Goal: Transaction & Acquisition: Download file/media

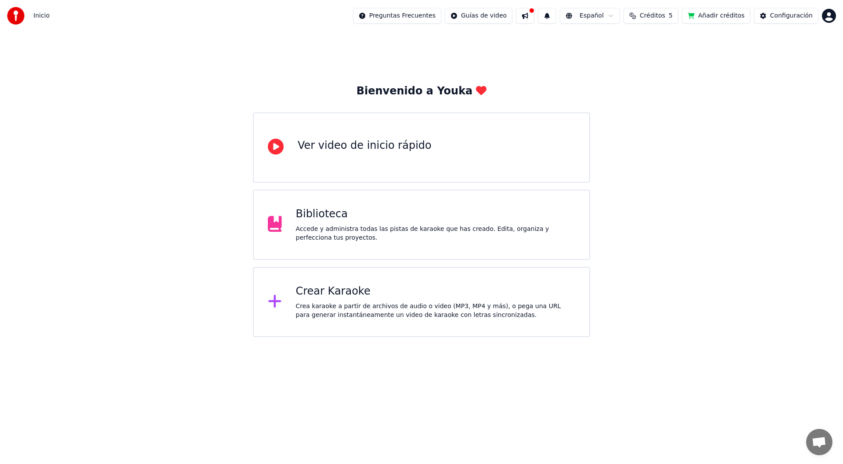
click at [382, 225] on div "Accede y administra todas las pistas de karaoke que has creado. Edita, organiza…" at bounding box center [436, 234] width 280 height 18
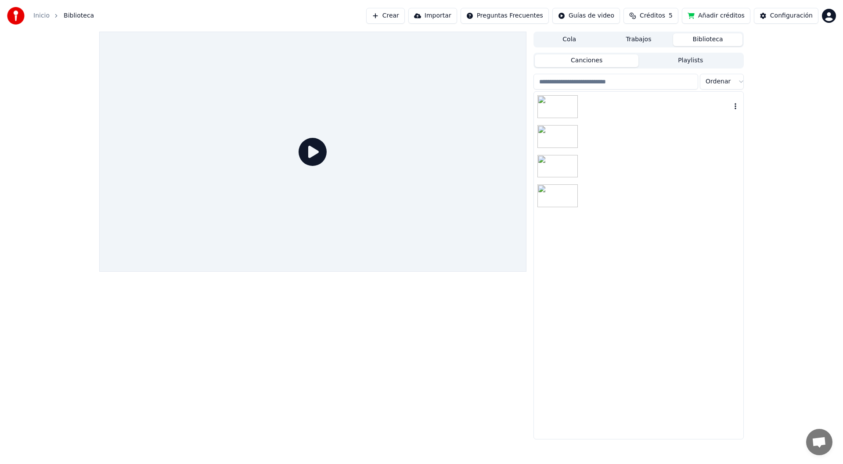
click at [562, 104] on img at bounding box center [557, 106] width 40 height 23
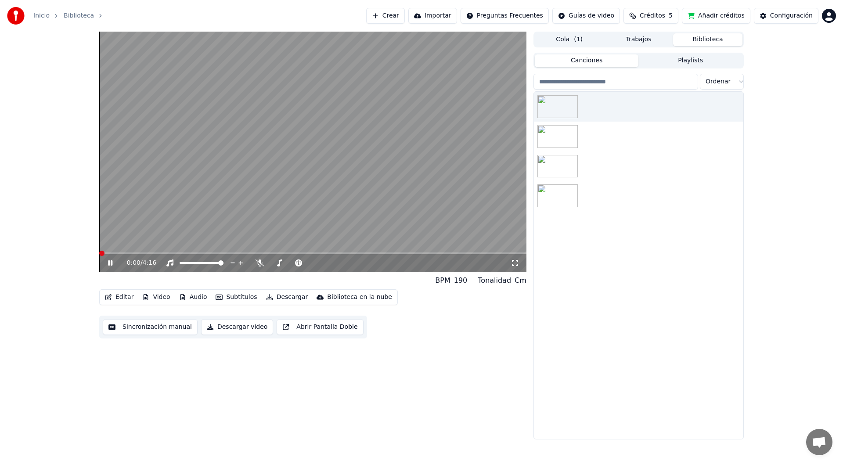
click at [203, 231] on video at bounding box center [312, 152] width 427 height 240
click at [106, 261] on icon at bounding box center [116, 262] width 21 height 7
click at [107, 252] on span at bounding box center [108, 253] width 5 height 5
click at [113, 253] on span at bounding box center [110, 253] width 5 height 5
click at [128, 252] on span at bounding box center [312, 253] width 427 height 2
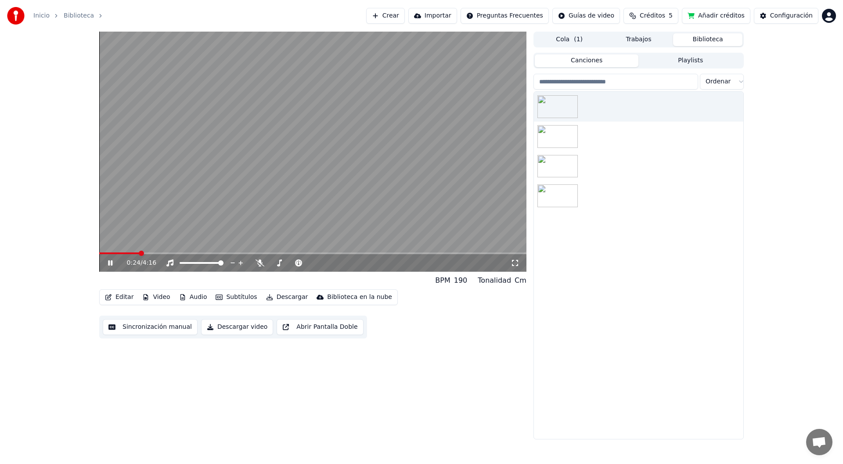
click at [139, 254] on span at bounding box center [312, 253] width 427 height 2
click at [148, 254] on span at bounding box center [312, 253] width 427 height 2
click at [203, 299] on button "Audio" at bounding box center [193, 297] width 35 height 12
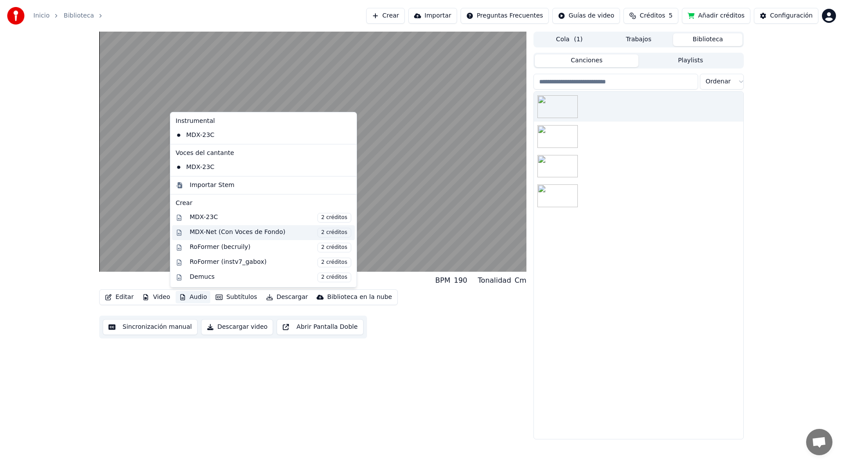
click at [317, 231] on span "2 créditos" at bounding box center [334, 233] width 34 height 10
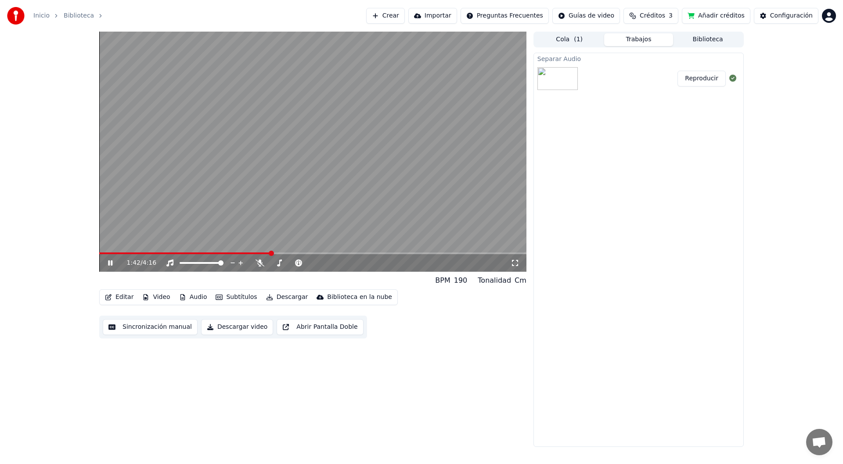
click at [191, 298] on button "Audio" at bounding box center [193, 297] width 35 height 12
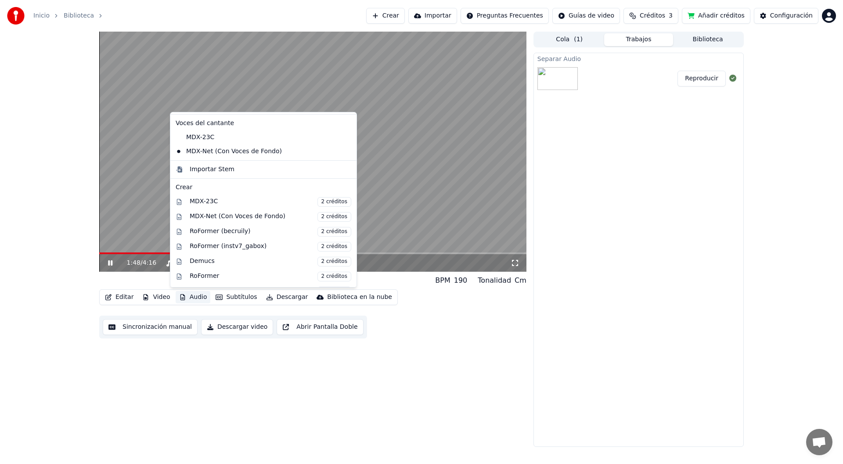
scroll to position [117, 0]
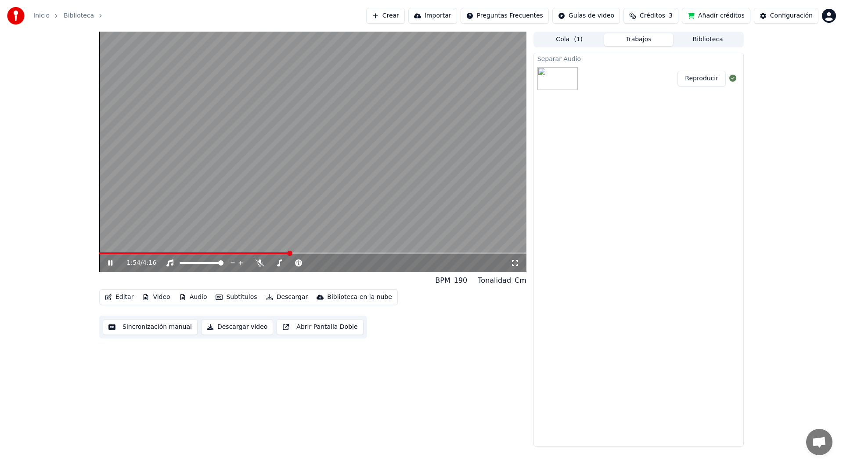
click at [9, 218] on div "1:54 / 4:16 BPM 190 Tonalidad Cm Editar Video Audio Subtítulos Descargar Biblio…" at bounding box center [421, 239] width 843 height 415
click at [222, 325] on button "Descargar video" at bounding box center [237, 327] width 72 height 16
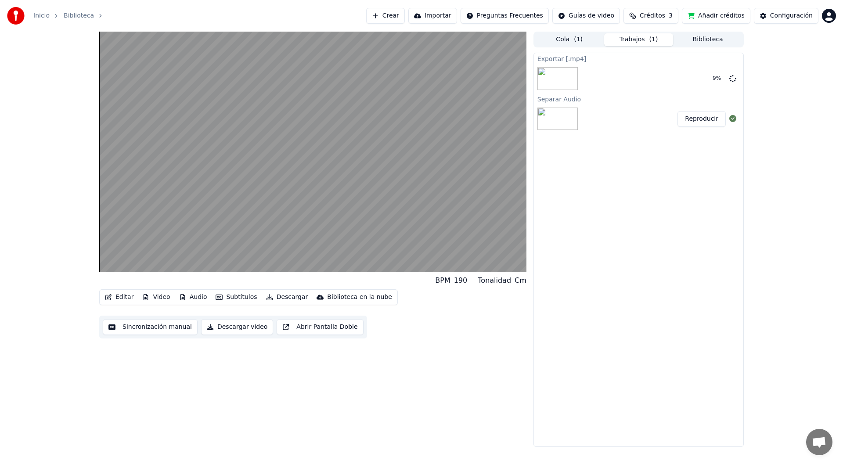
click at [232, 324] on button "Descargar video" at bounding box center [237, 327] width 72 height 16
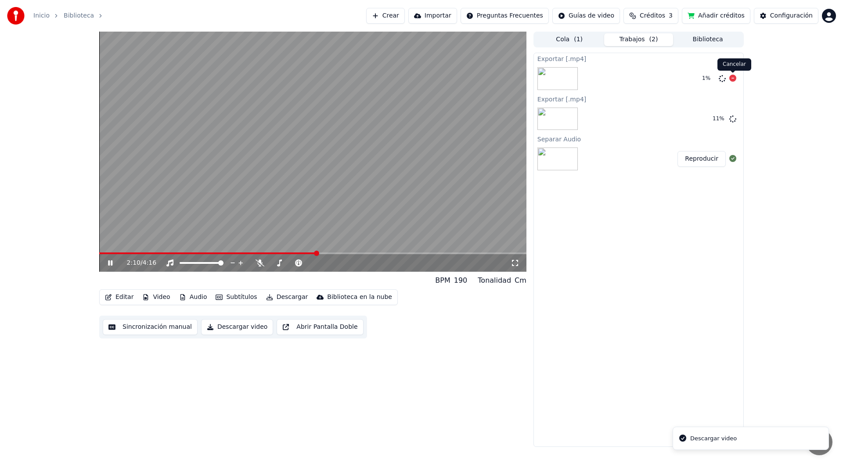
click at [734, 80] on icon at bounding box center [732, 78] width 7 height 7
drag, startPoint x: 176, startPoint y: 393, endPoint x: 277, endPoint y: 451, distance: 115.4
click at [176, 393] on div "2:14 / 4:16 BPM 190 Tonalidad Cm Editar Video Audio Subtítulos Descargar Biblio…" at bounding box center [312, 239] width 427 height 415
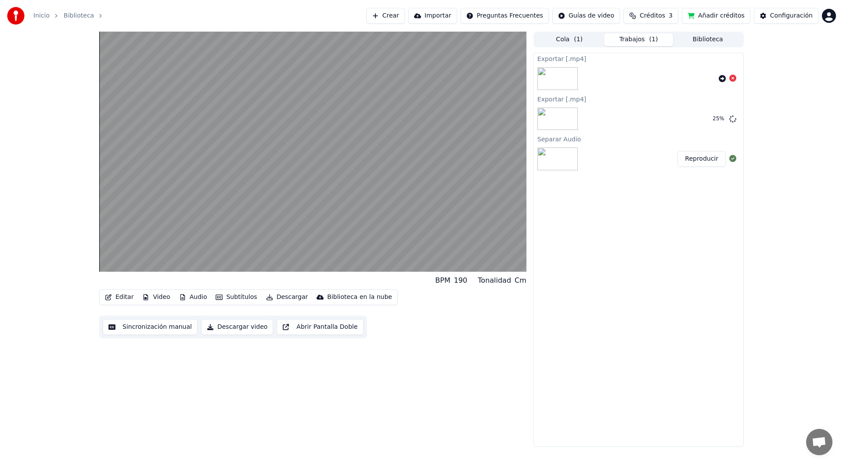
click at [1, 254] on div "BPM 190 Tonalidad Cm Editar Video Audio Subtítulos Descargar Biblioteca en la n…" at bounding box center [421, 239] width 843 height 415
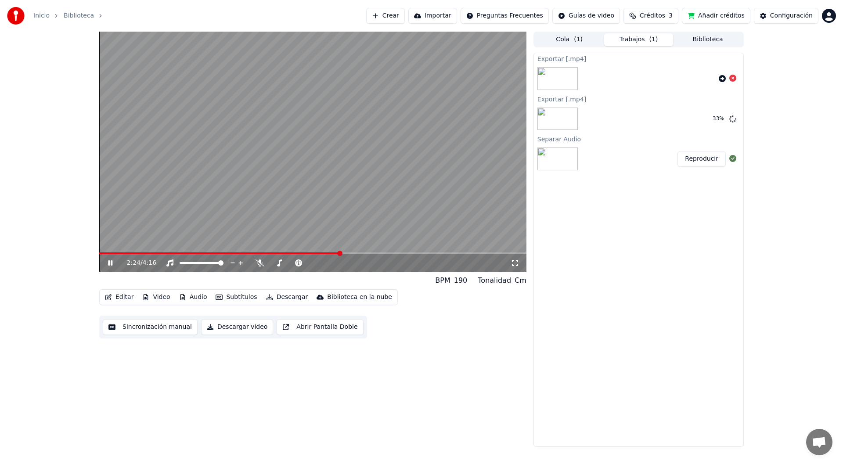
click at [0, 167] on div "2:24 / 4:16 BPM 190 Tonalidad Cm Editar Video Audio Subtítulos Descargar Biblio…" at bounding box center [421, 239] width 843 height 415
click at [108, 266] on icon at bounding box center [116, 262] width 21 height 7
click at [366, 451] on div "Inicio Biblioteca Crear Importar Preguntas Frecuentes Guías de video Créditos 3…" at bounding box center [421, 232] width 843 height 464
drag, startPoint x: 251, startPoint y: 367, endPoint x: 328, endPoint y: 456, distance: 117.6
click at [251, 367] on div "2:25 / 4:16 BPM 190 Tonalidad Cm Editar Video Audio Subtítulos Descargar Biblio…" at bounding box center [312, 239] width 427 height 415
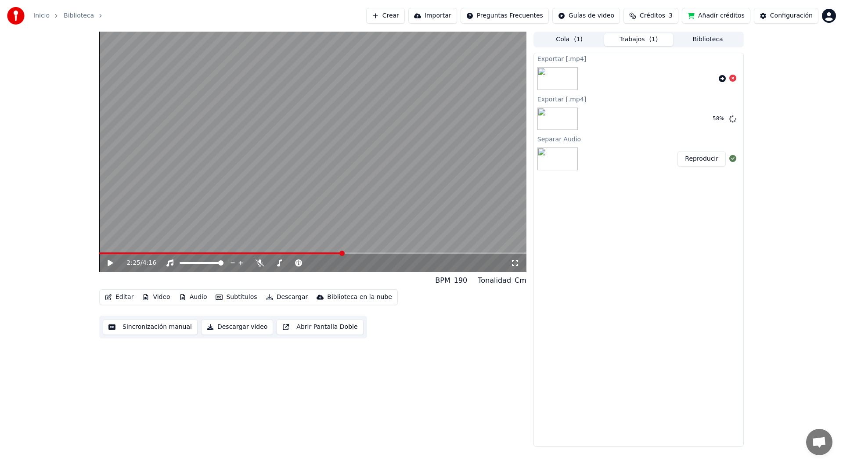
click at [24, 234] on div "2:25 / 4:16 BPM 190 Tonalidad Cm Editar Video Audio Subtítulos Descargar Biblio…" at bounding box center [421, 239] width 843 height 415
click at [0, 239] on div "2:25 / 4:16 BPM 190 Tonalidad Cm Editar Video Audio Subtítulos Descargar Biblio…" at bounding box center [421, 239] width 843 height 415
click at [35, 268] on div "2:25 / 4:16 BPM 190 Tonalidad Cm Editar Video Audio Subtítulos Descargar Biblio…" at bounding box center [421, 239] width 843 height 415
click at [709, 124] on button "Mostrar" at bounding box center [706, 119] width 39 height 16
